Goal: Contribute content: Add original content to the website for others to see

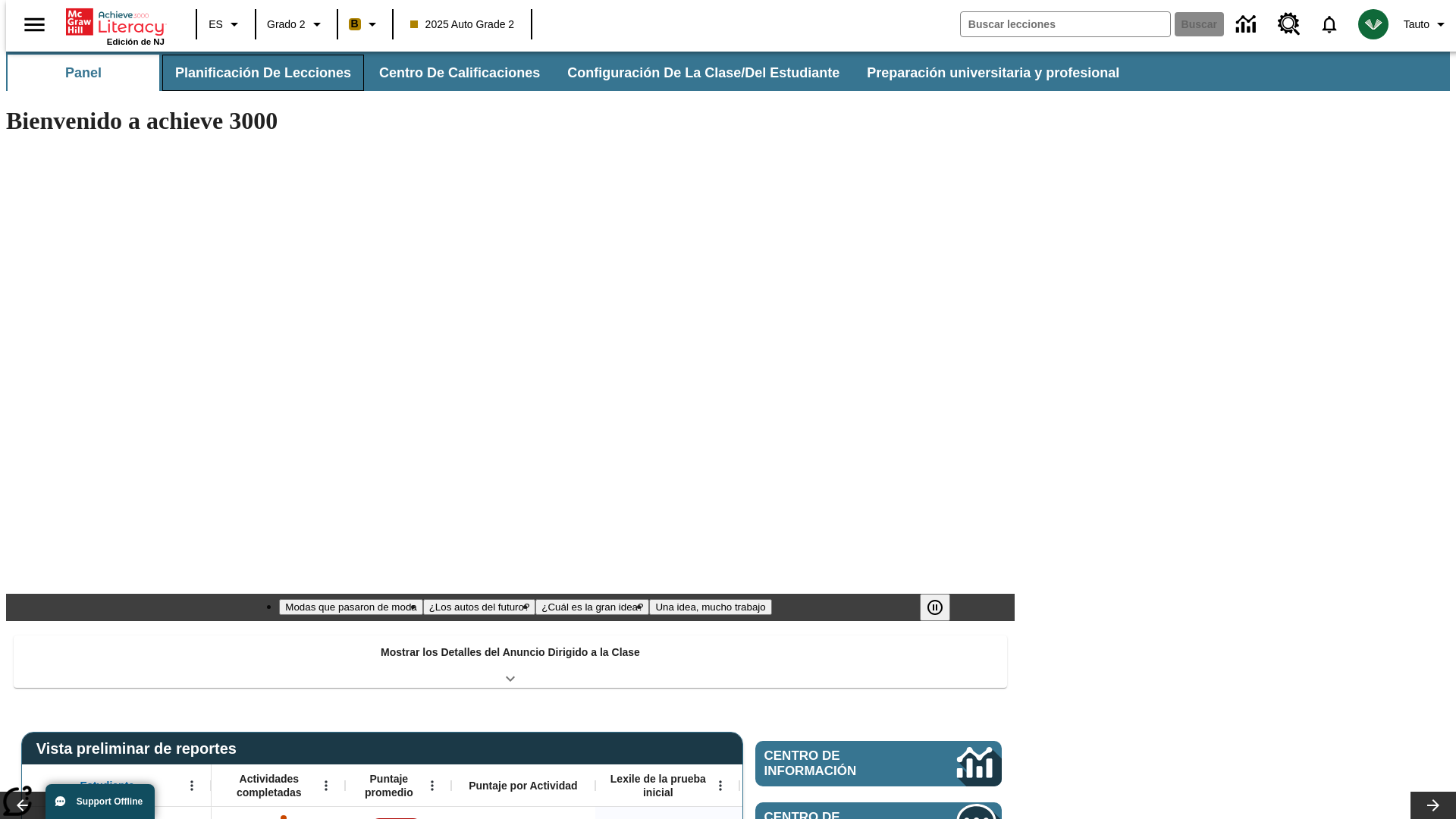
click at [254, 73] on button "Planificación de lecciones" at bounding box center [263, 73] width 202 height 37
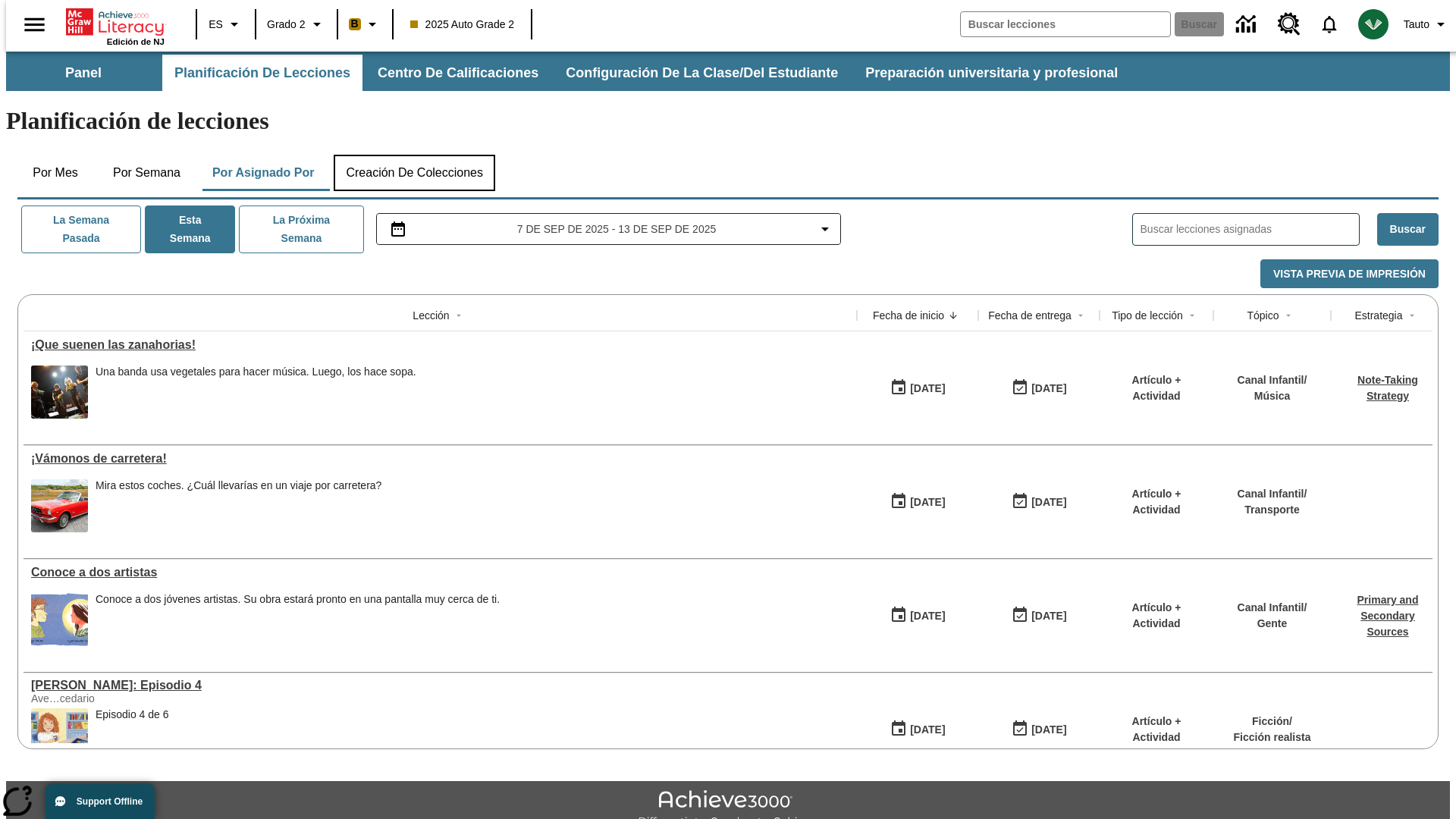
click at [414, 154] on button "Creación de colecciones" at bounding box center [414, 172] width 161 height 37
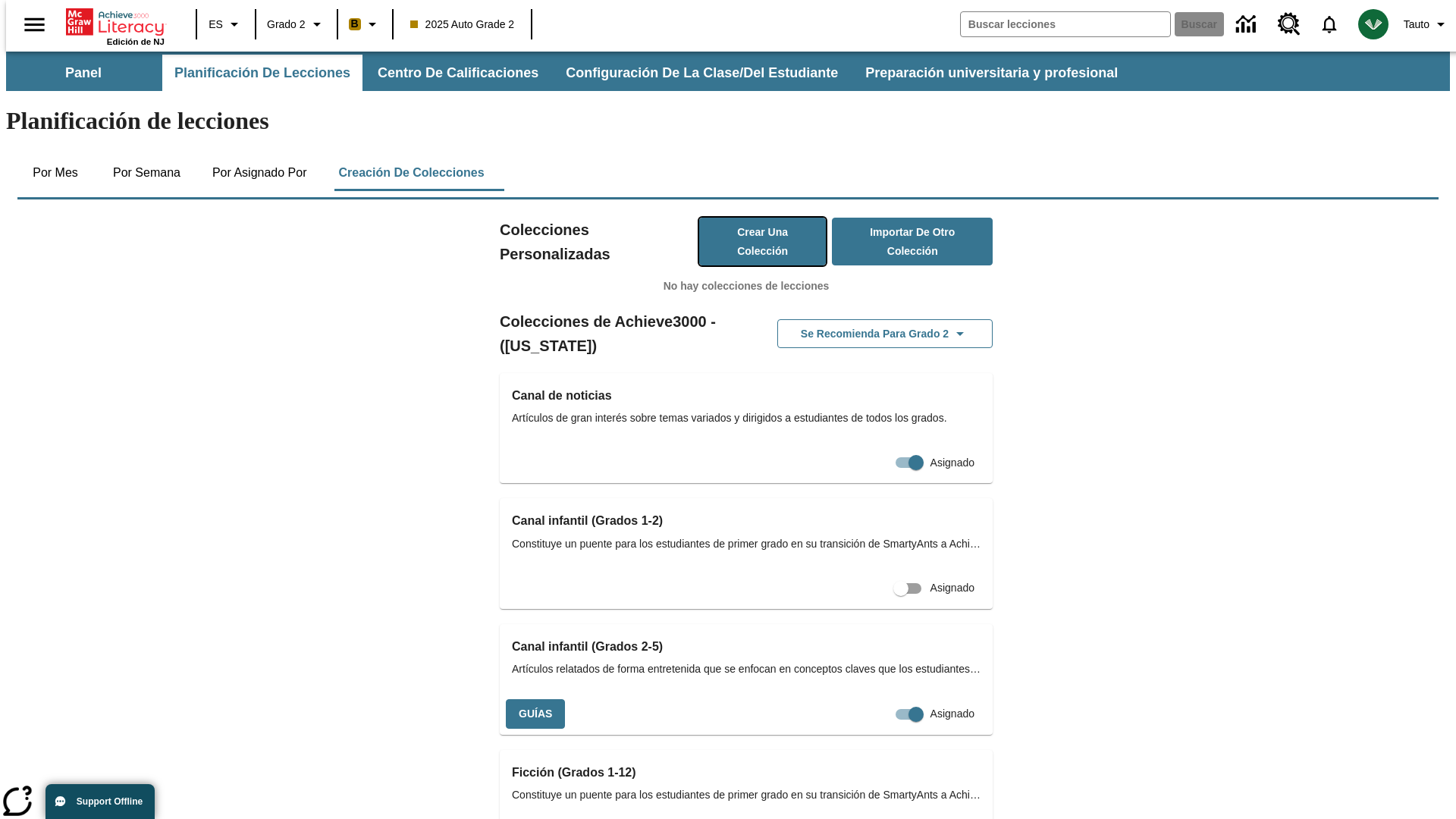
click at [747, 217] on button "Crear una colección" at bounding box center [763, 241] width 127 height 48
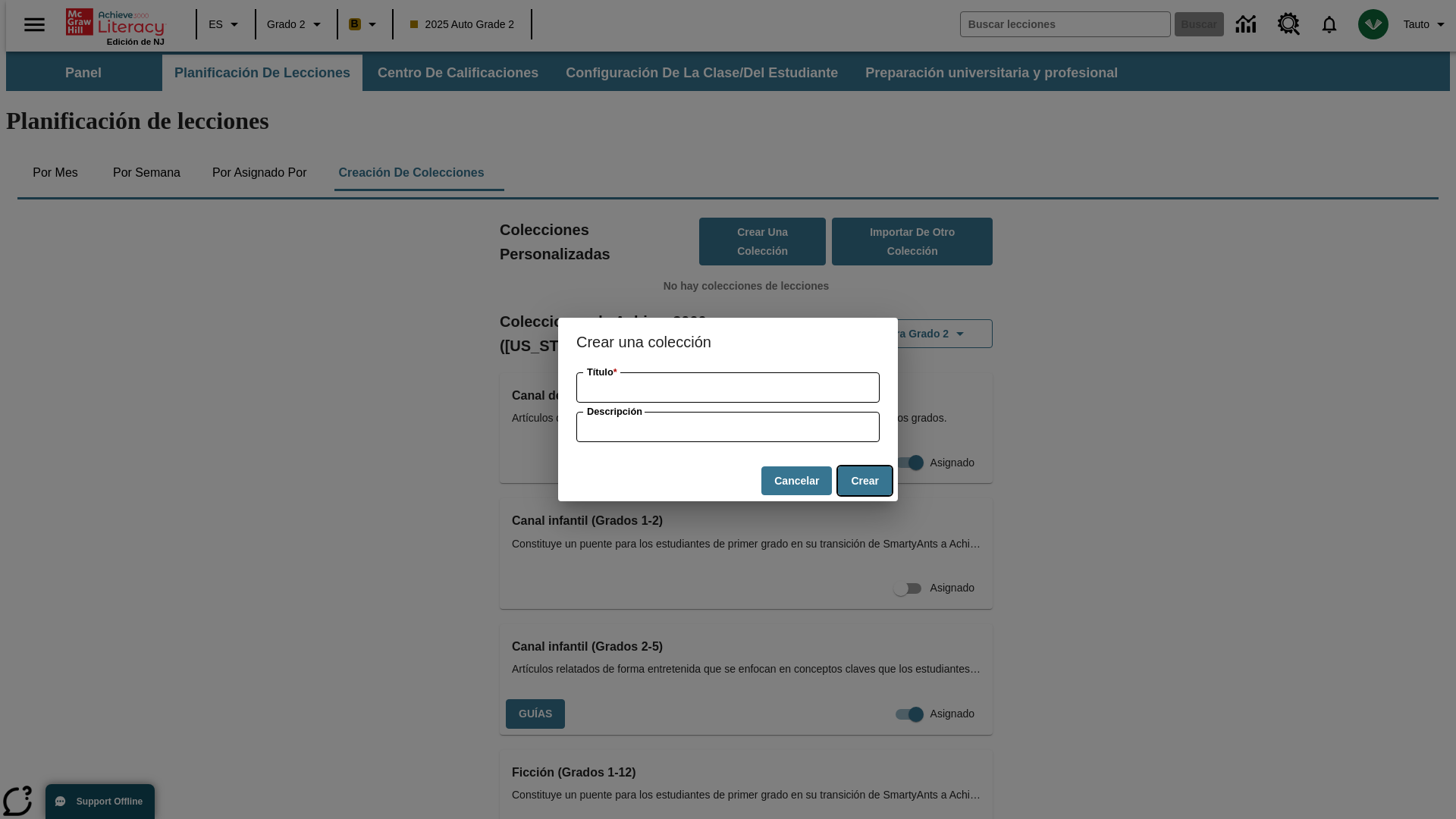
click at [864, 481] on button "Crear" at bounding box center [864, 481] width 54 height 30
type input "Awesome Fresh Fish"
type input "some collection description"
click at [864, 481] on button "Crear" at bounding box center [864, 481] width 54 height 30
